Goal: Information Seeking & Learning: Find specific fact

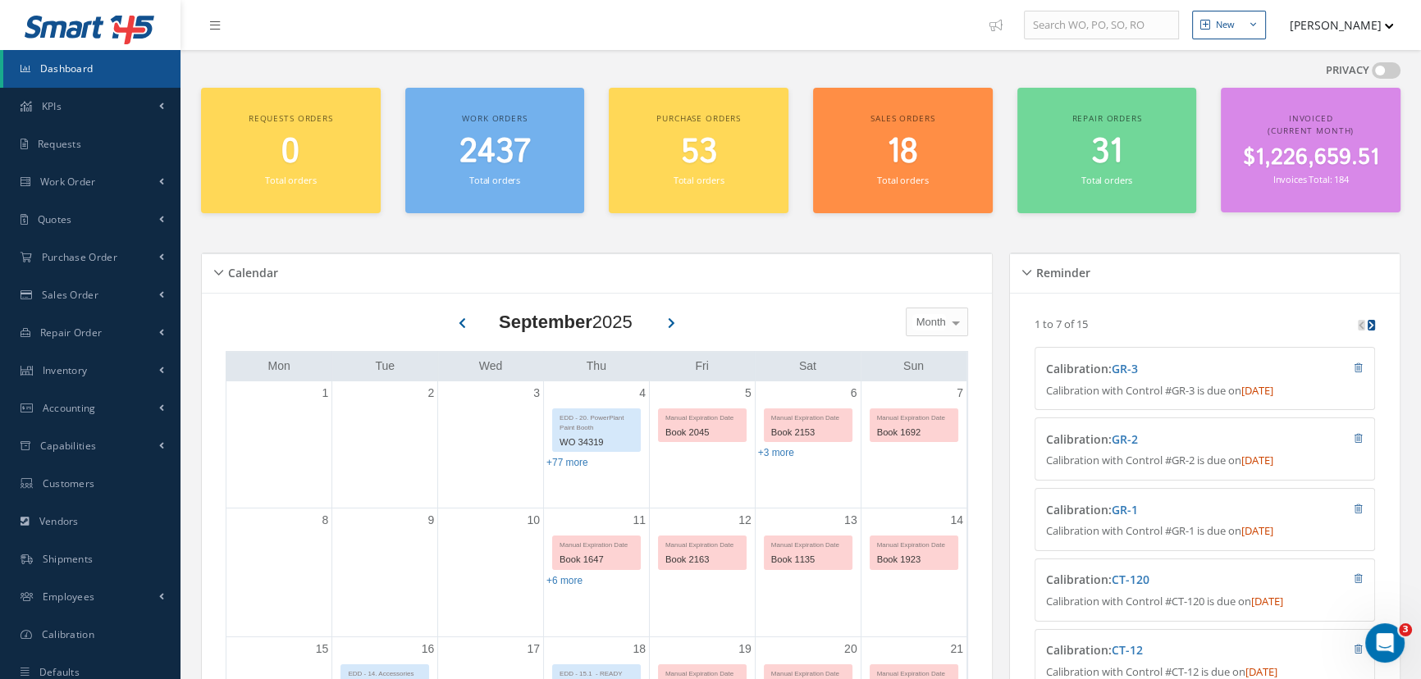
click at [89, 72] on span "Dashboard" at bounding box center [66, 69] width 53 height 14
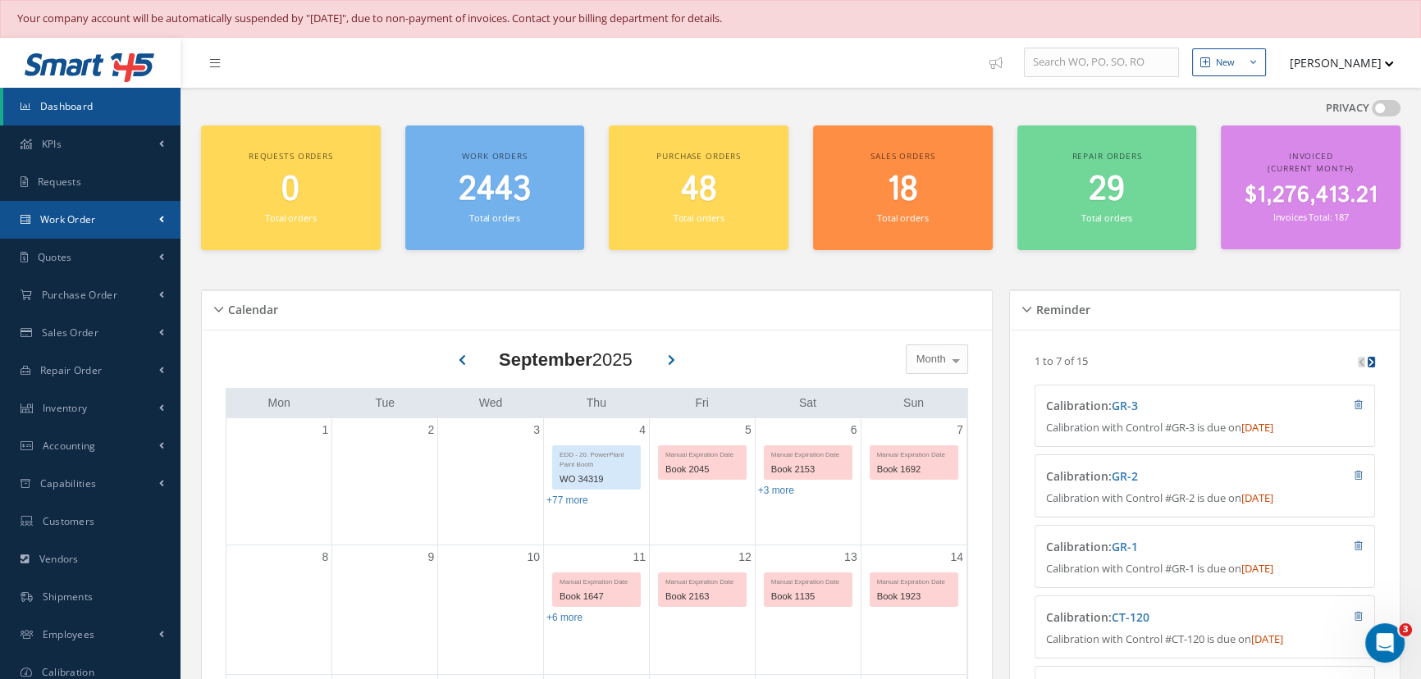
click at [55, 221] on span "Work Order" at bounding box center [68, 219] width 56 height 14
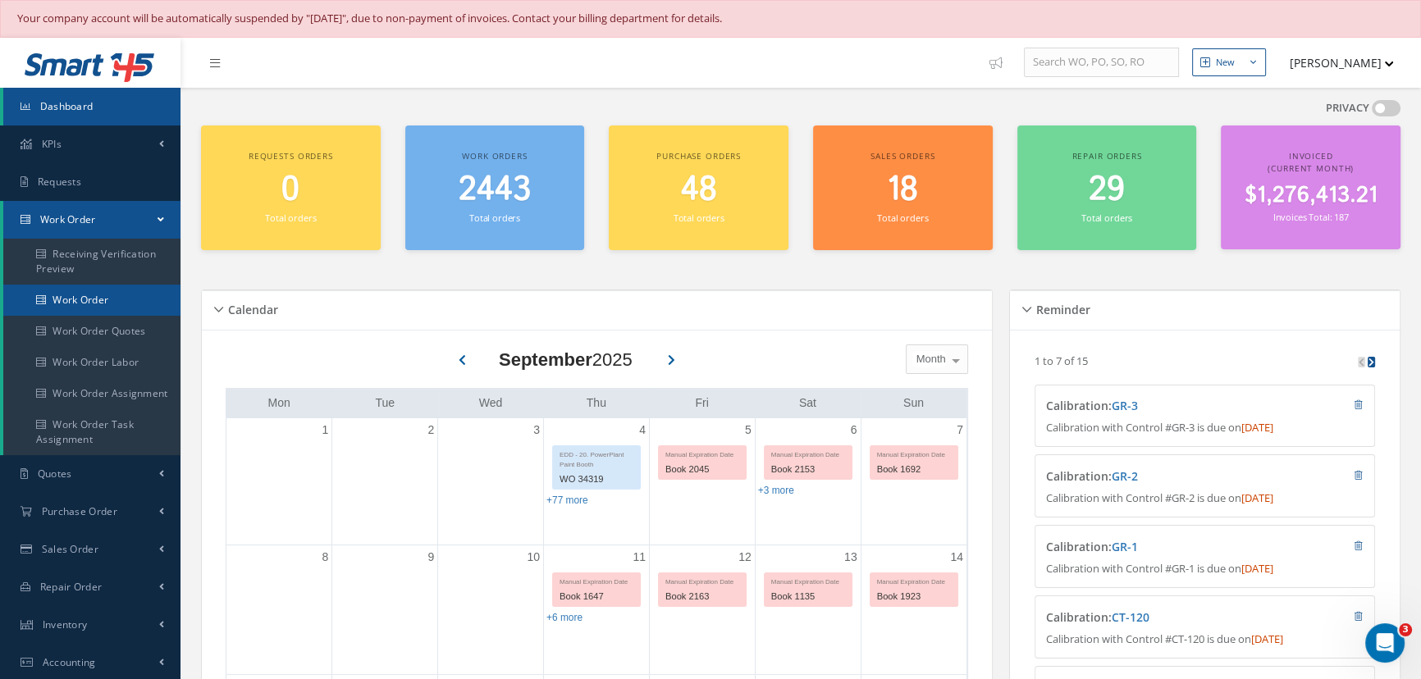
click at [60, 297] on link "Work Order" at bounding box center [91, 300] width 177 height 31
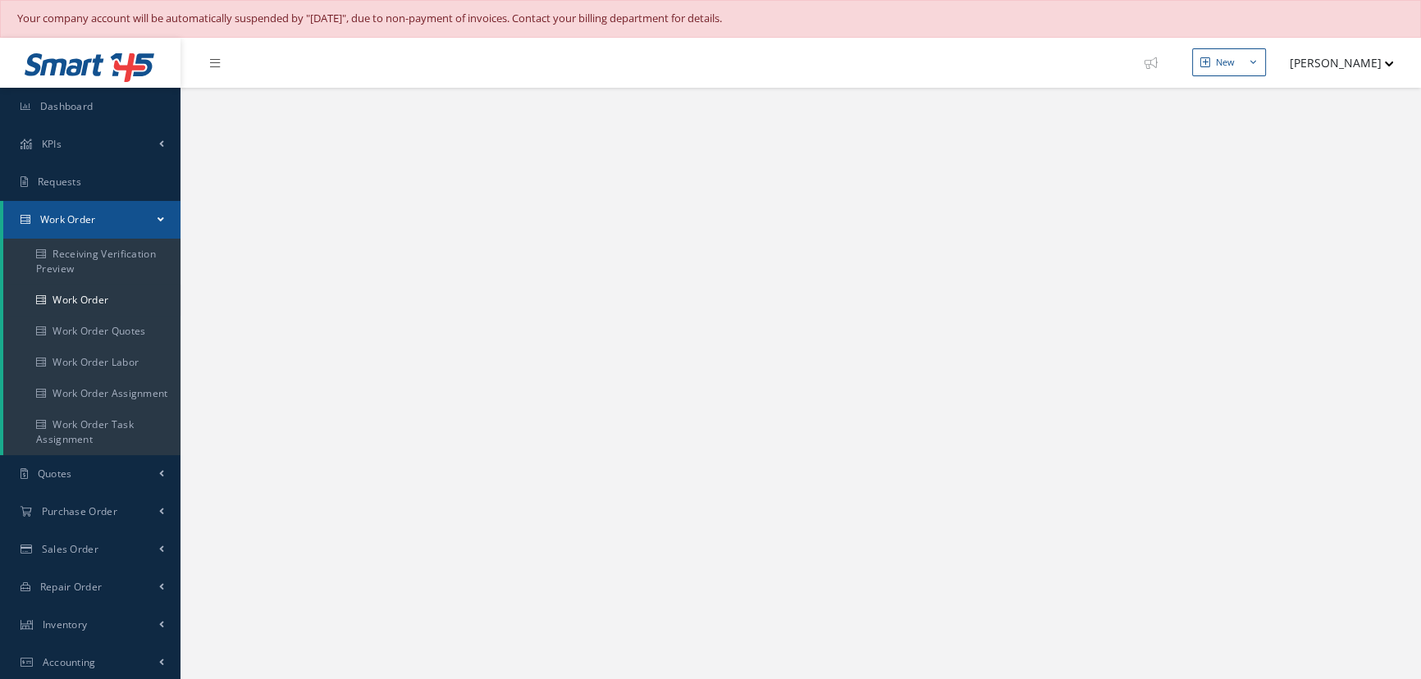
select select "25"
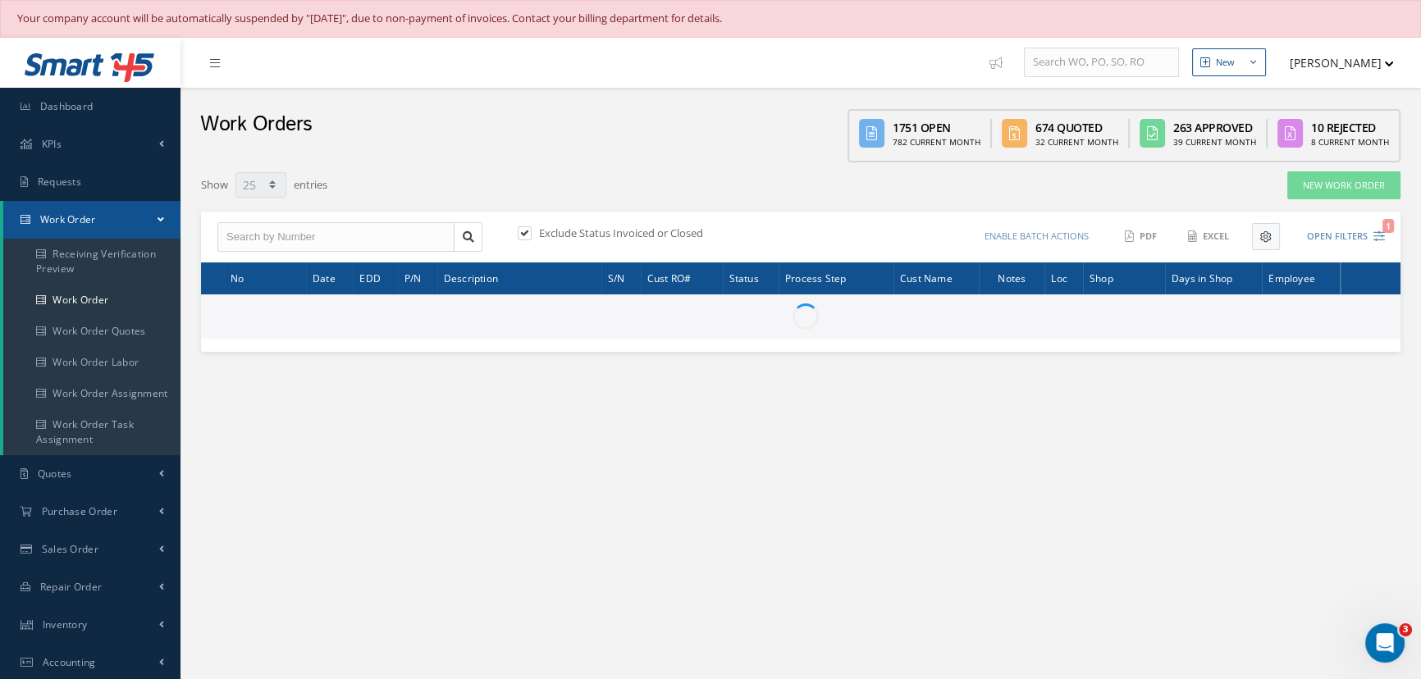
type input "All Work Request"
type input "All Work Performed"
type input "All Status"
type input "WO Part Status"
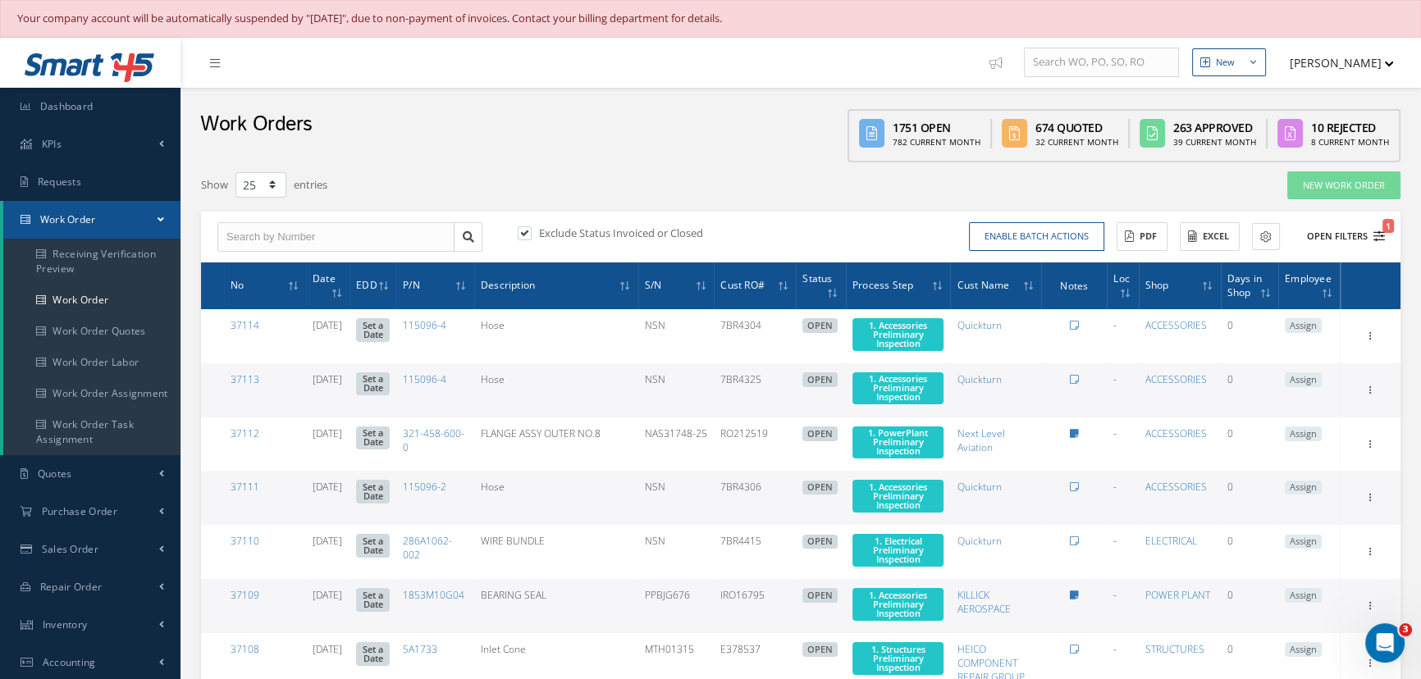
click at [1311, 237] on button "Open Filters 1" at bounding box center [1338, 236] width 93 height 27
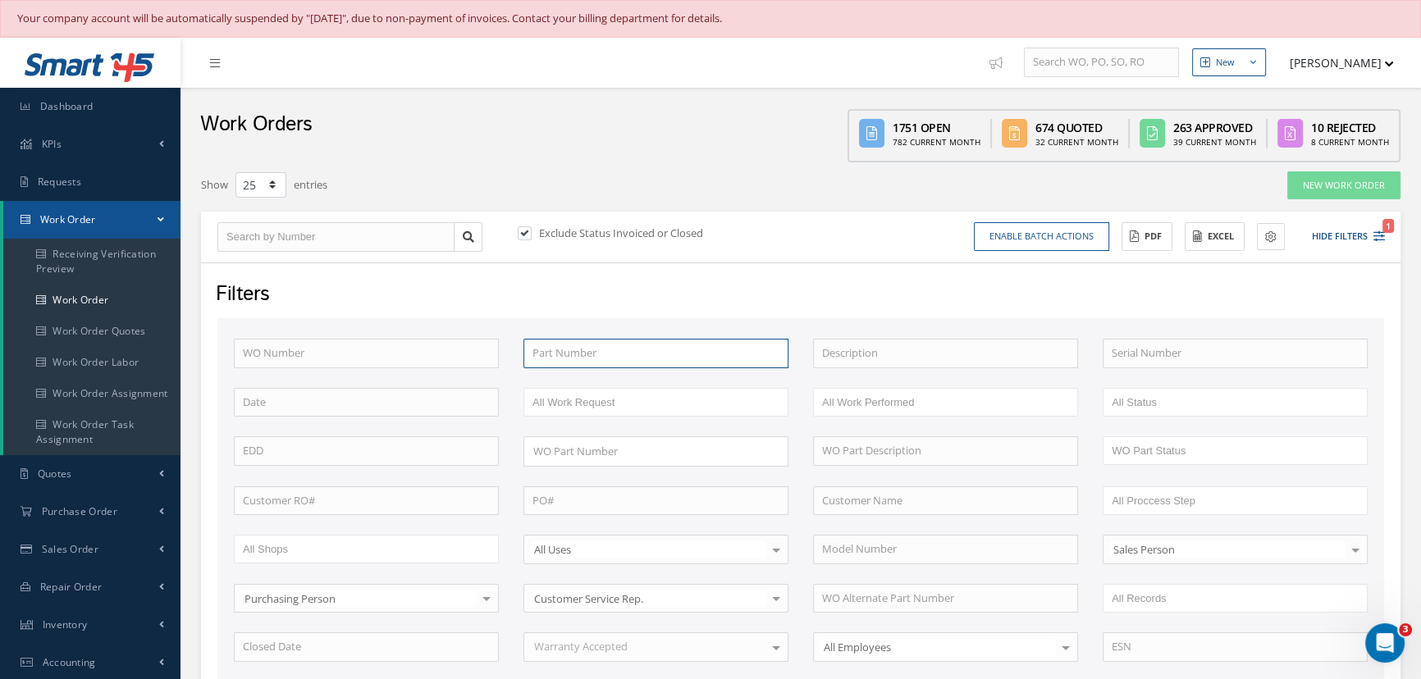
click at [566, 354] on input "text" at bounding box center [655, 354] width 265 height 30
click at [531, 235] on label at bounding box center [533, 233] width 4 height 15
click at [525, 235] on input "checkbox" at bounding box center [523, 235] width 11 height 11
click at [531, 235] on label at bounding box center [533, 233] width 4 height 15
click at [525, 235] on input "checkbox" at bounding box center [523, 235] width 11 height 11
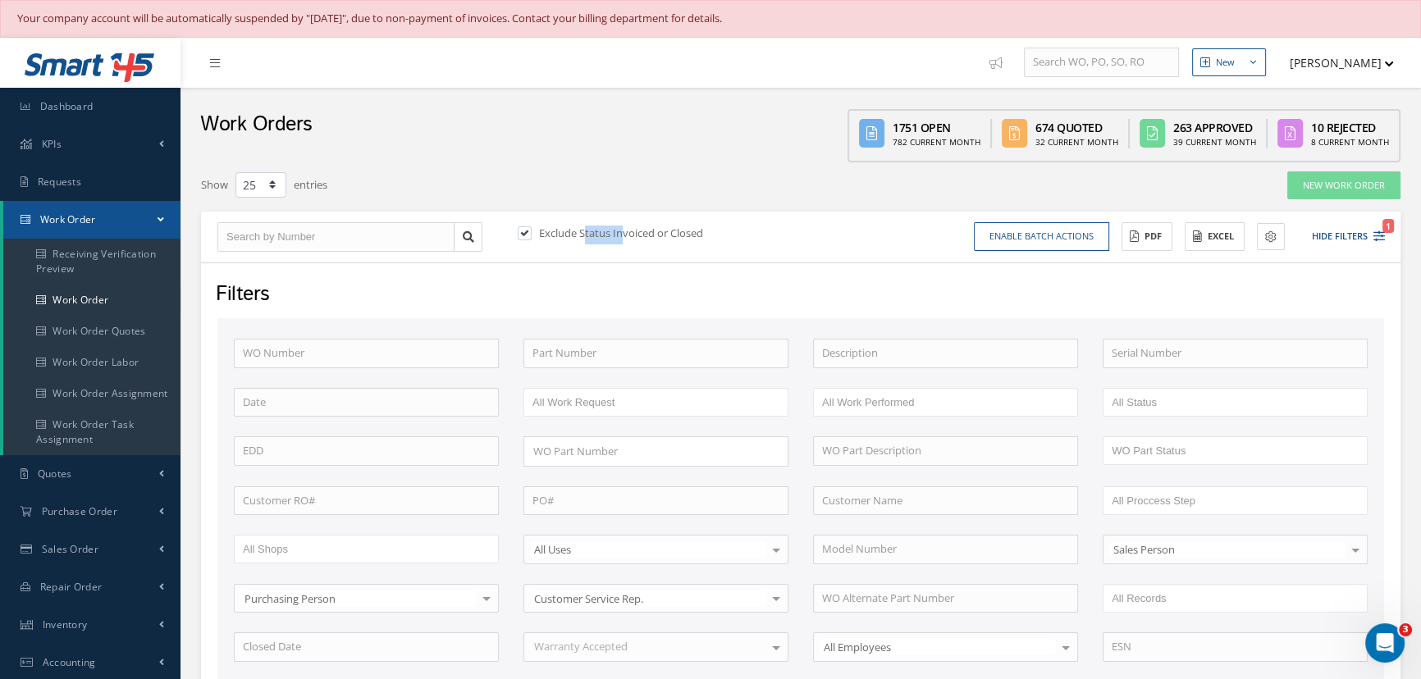
click at [531, 237] on label at bounding box center [533, 233] width 4 height 15
click at [523, 237] on input "checkbox" at bounding box center [523, 235] width 11 height 11
checkbox input "false"
click at [578, 360] on input "text" at bounding box center [655, 354] width 265 height 30
type input "9339m40g05"
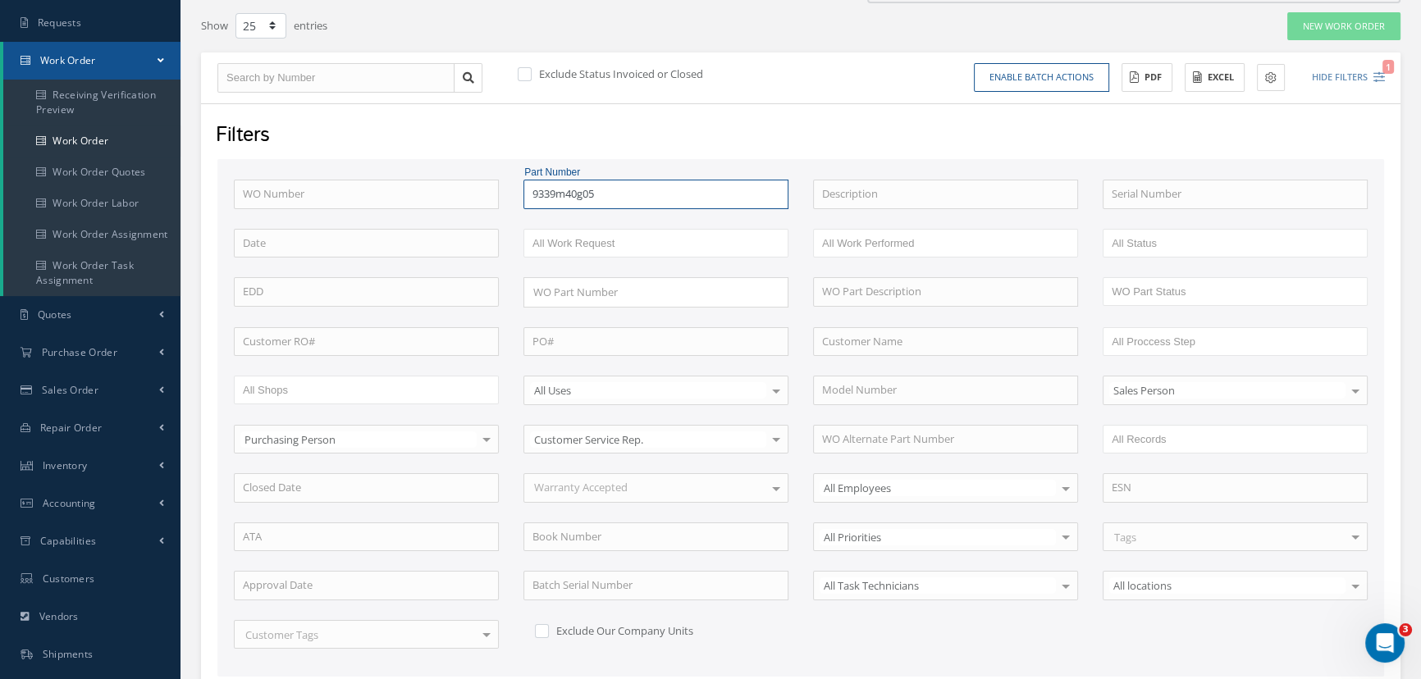
scroll to position [336, 0]
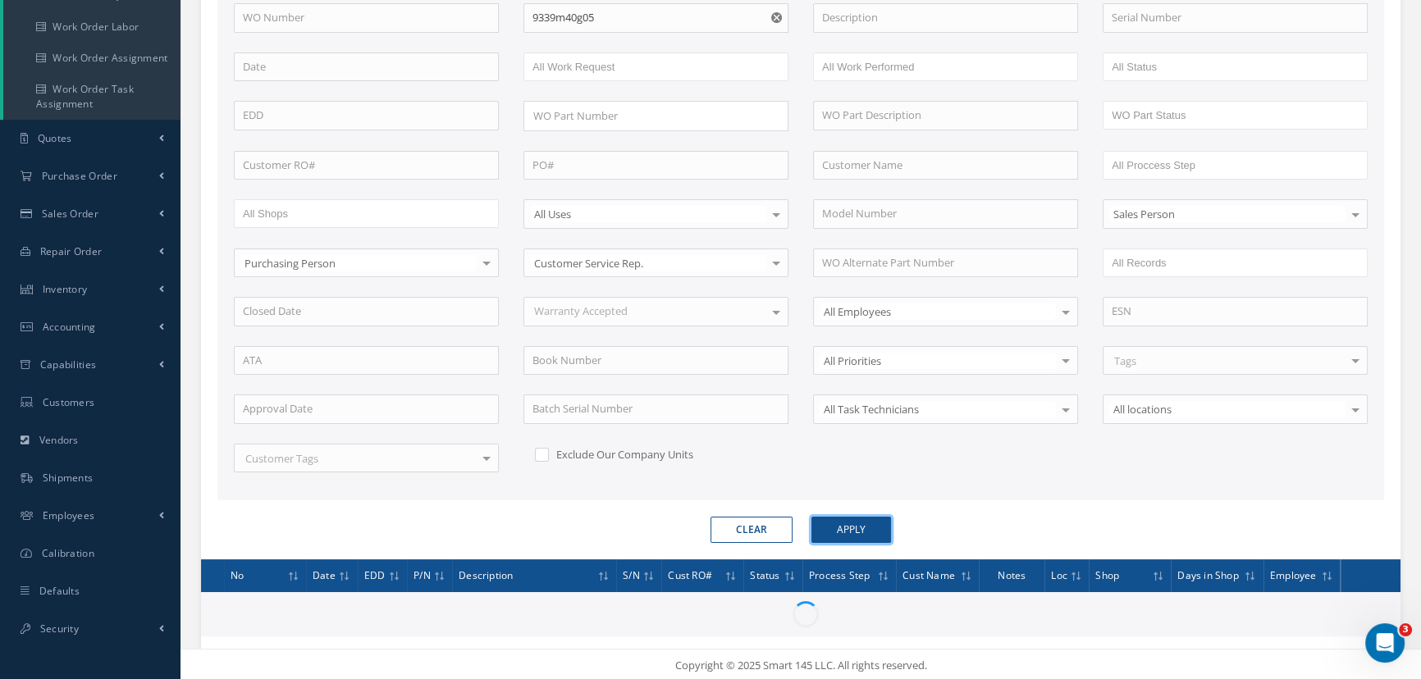
click at [867, 523] on button "Apply" at bounding box center [851, 530] width 80 height 26
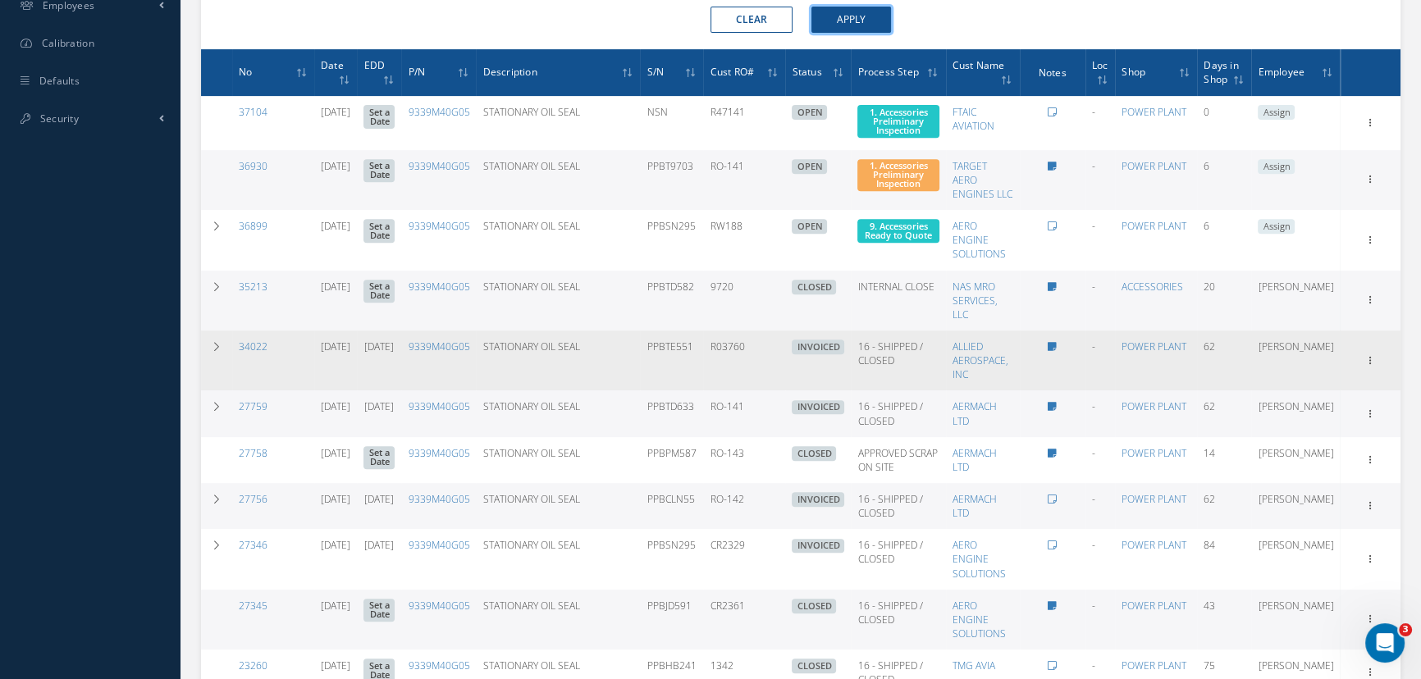
scroll to position [1007, 0]
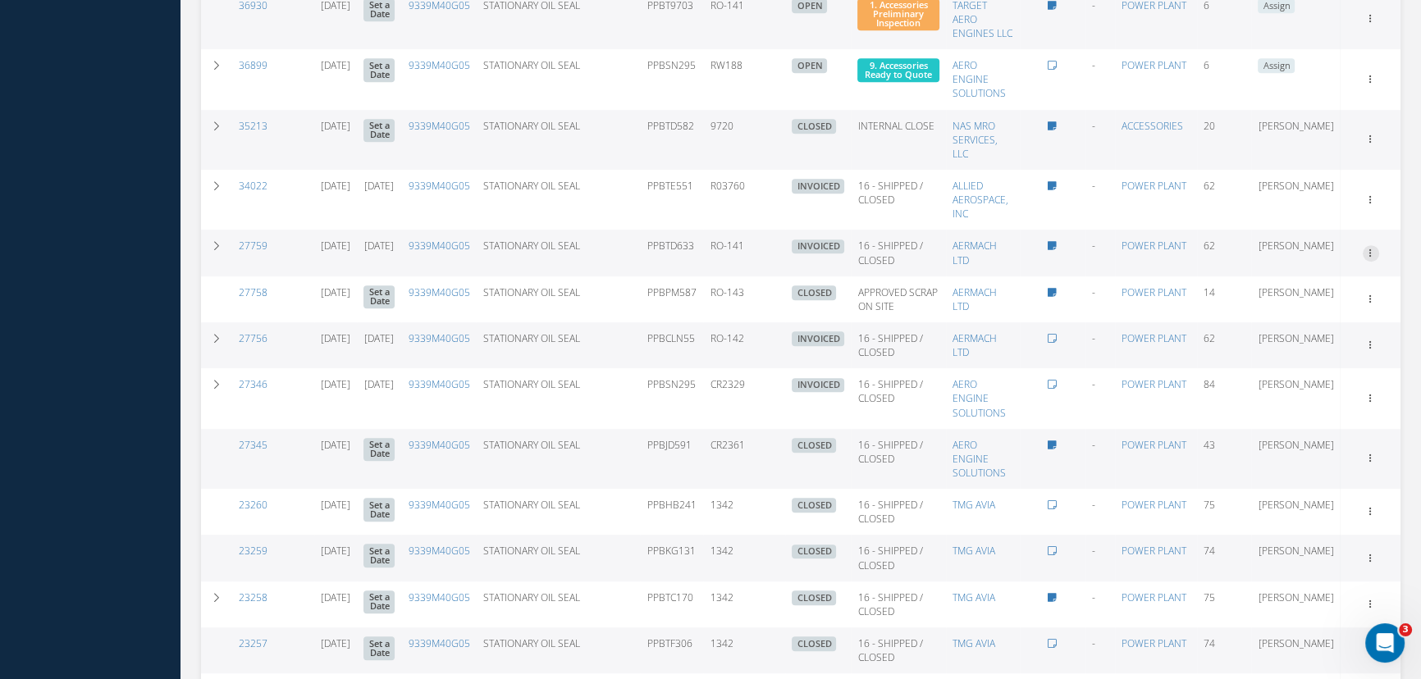
click at [1369, 258] on icon at bounding box center [1371, 251] width 16 height 13
click at [1300, 377] on link "Documents" at bounding box center [1296, 369] width 130 height 21
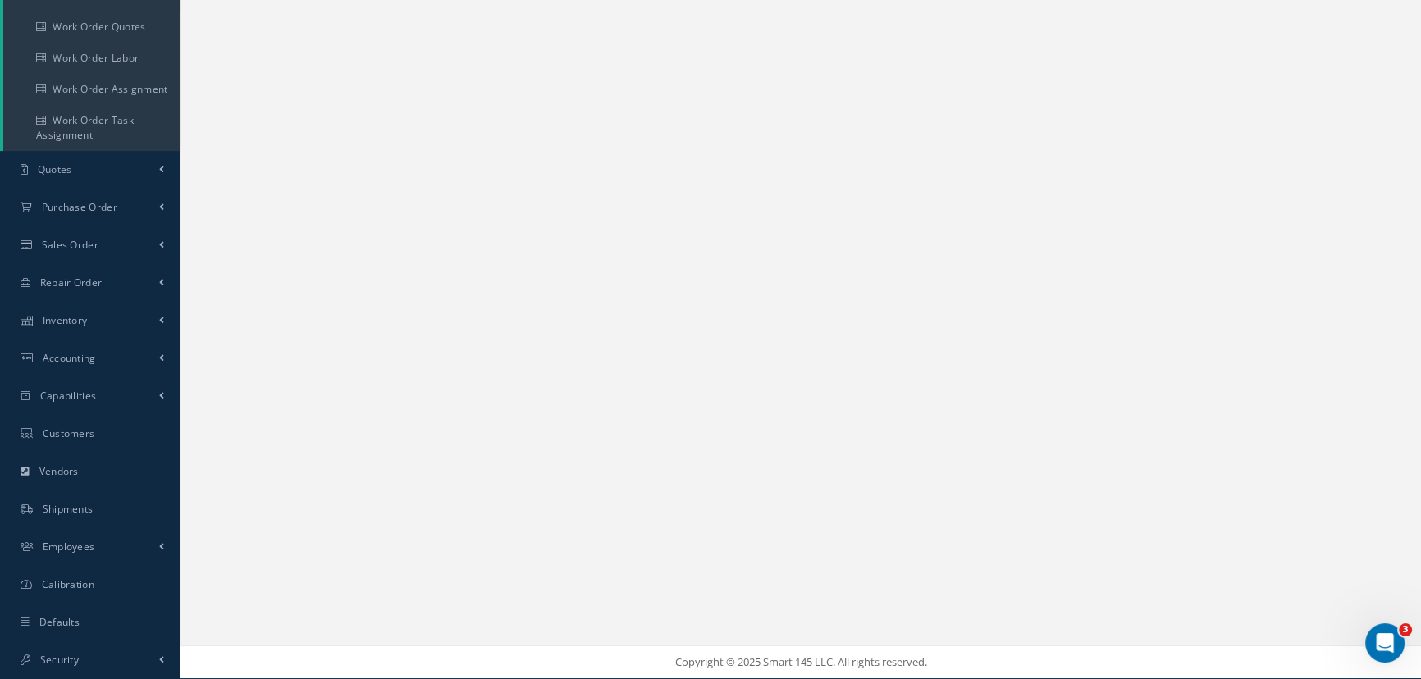
scroll to position [304, 0]
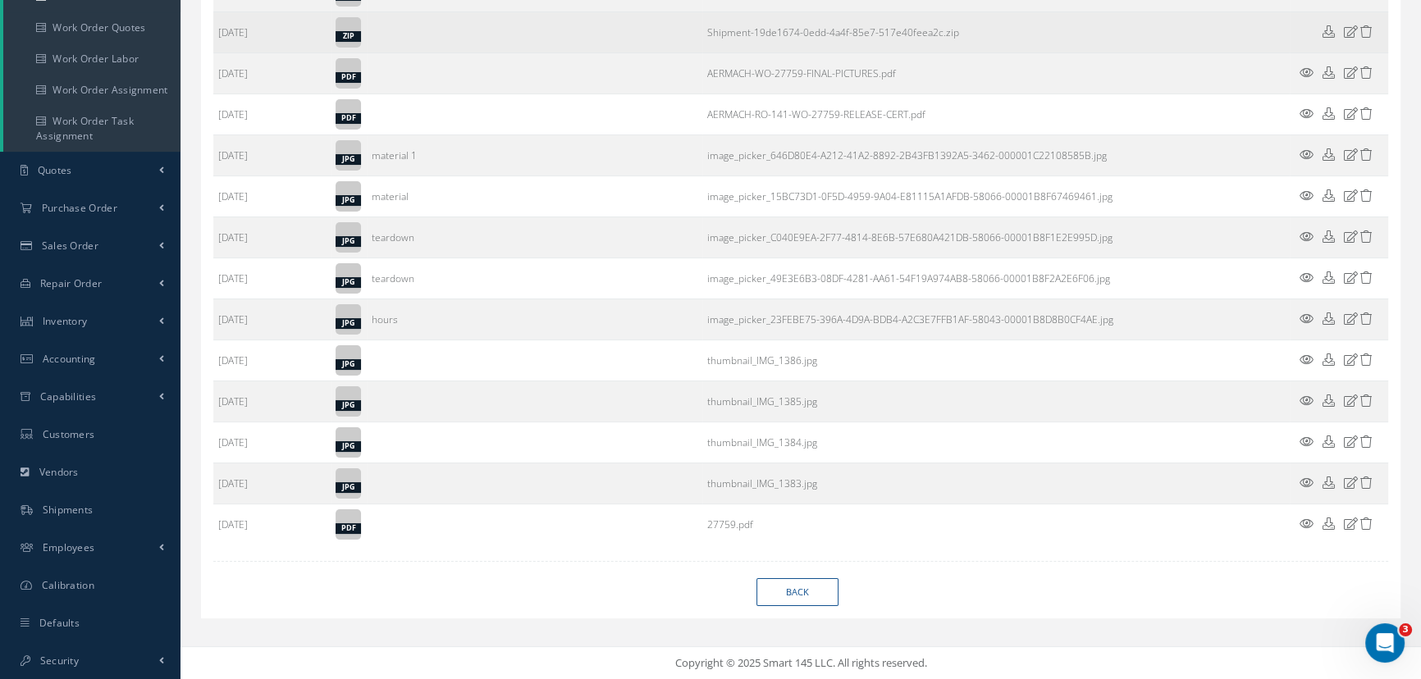
click at [1323, 32] on icon at bounding box center [1329, 31] width 12 height 12
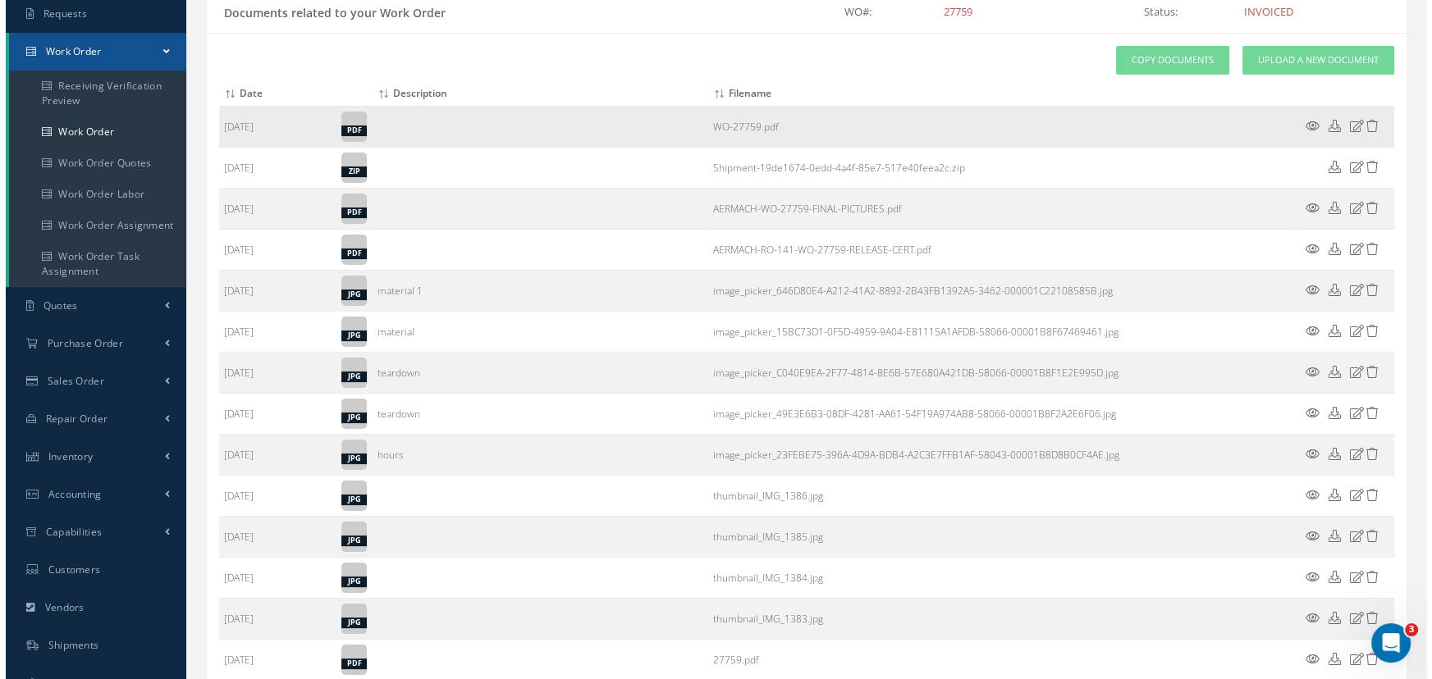
scroll to position [0, 0]
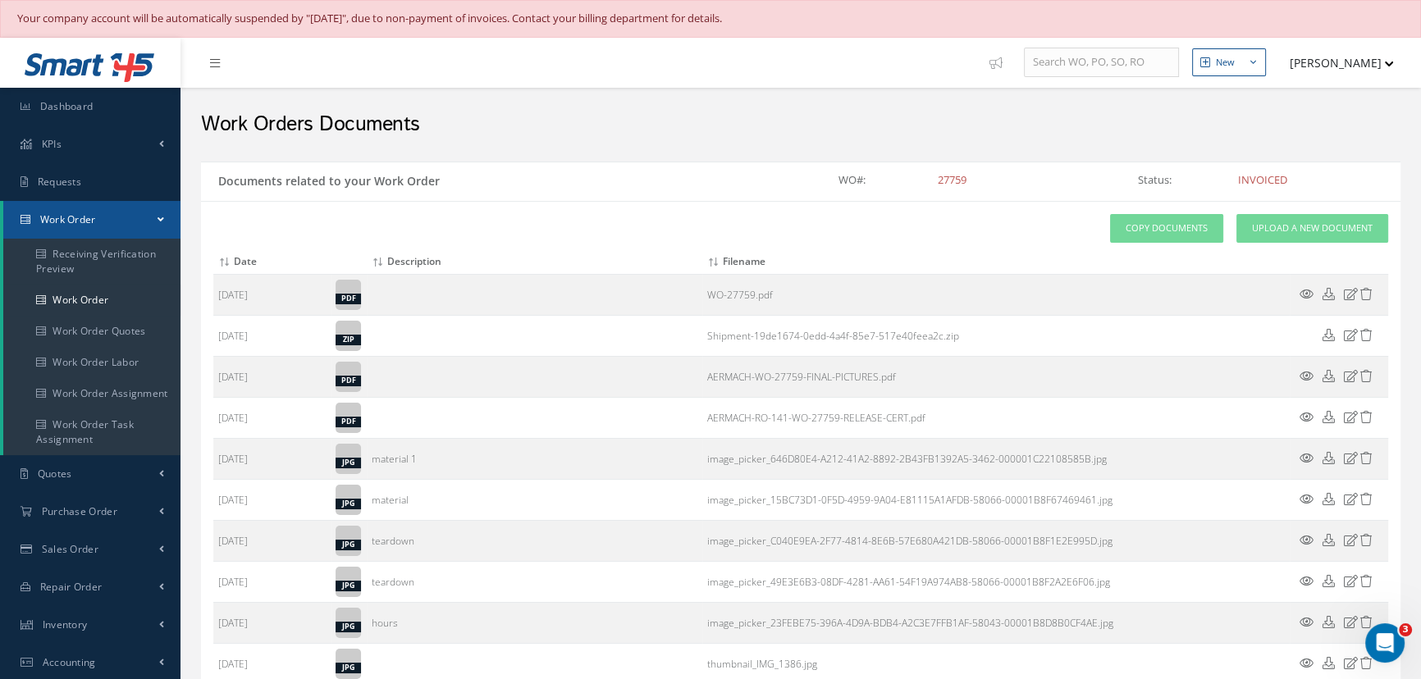
click at [1305, 294] on icon at bounding box center [1307, 294] width 14 height 12
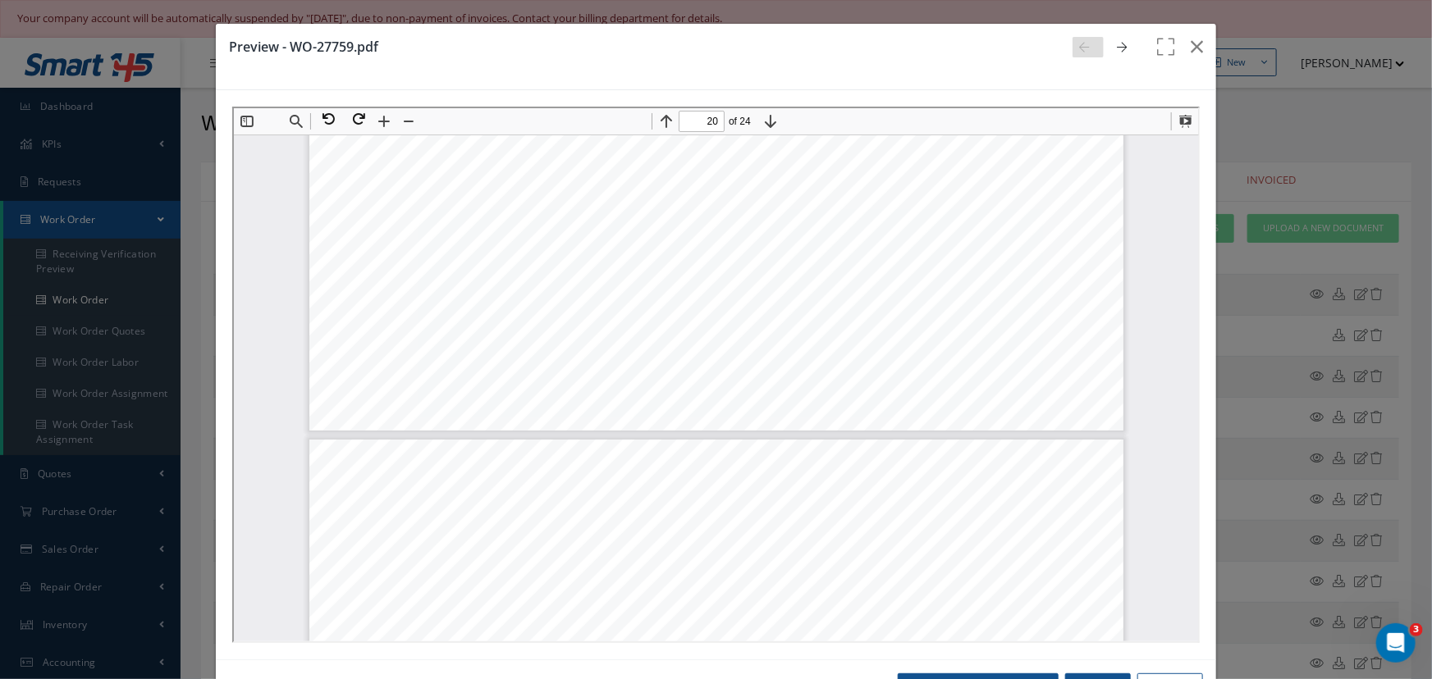
type input "21"
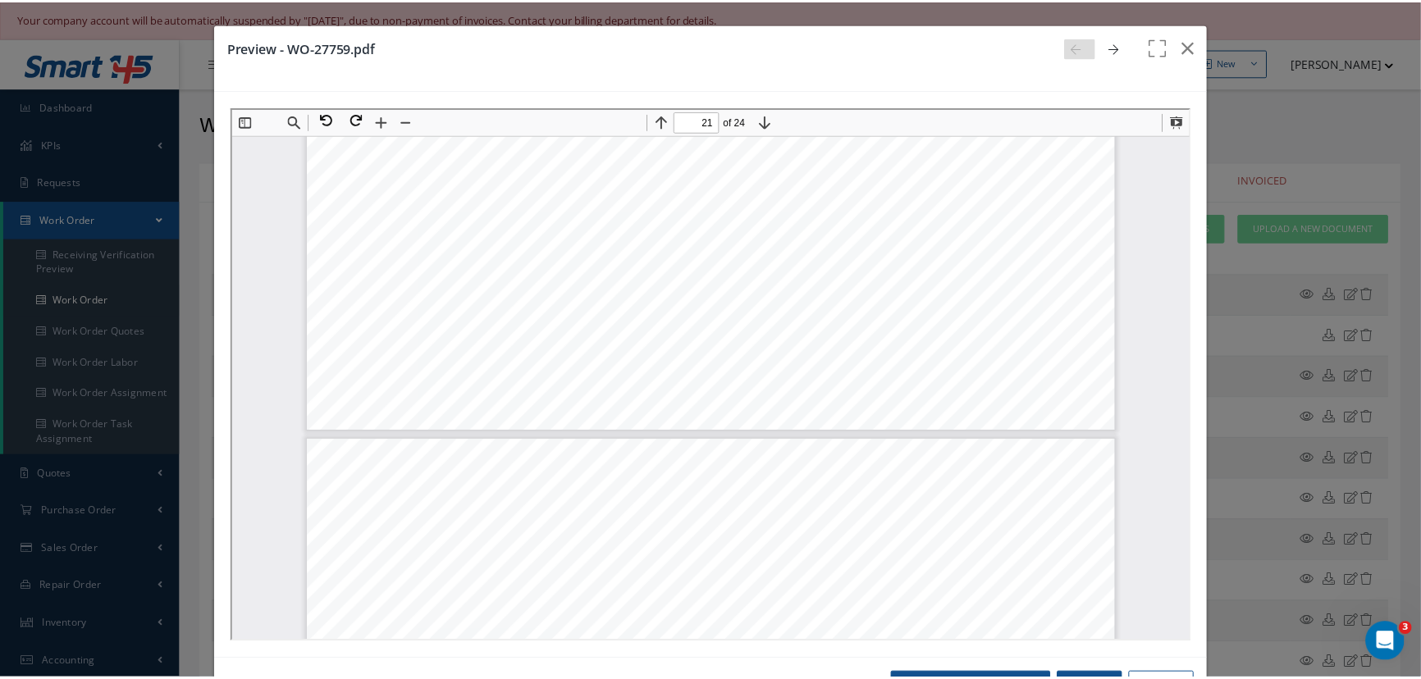
scroll to position [23501, 0]
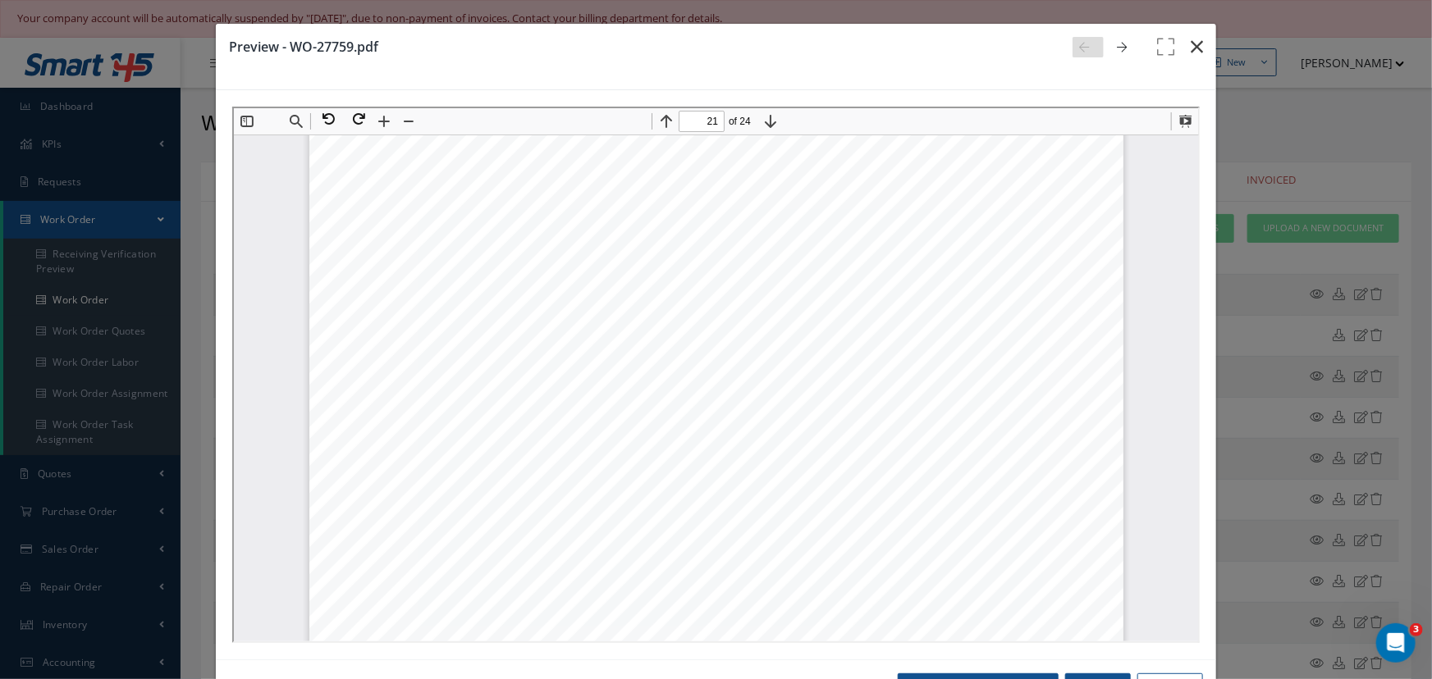
click at [1177, 47] on button "button" at bounding box center [1196, 47] width 39 height 46
